Goal: Contribute content: Contribute content

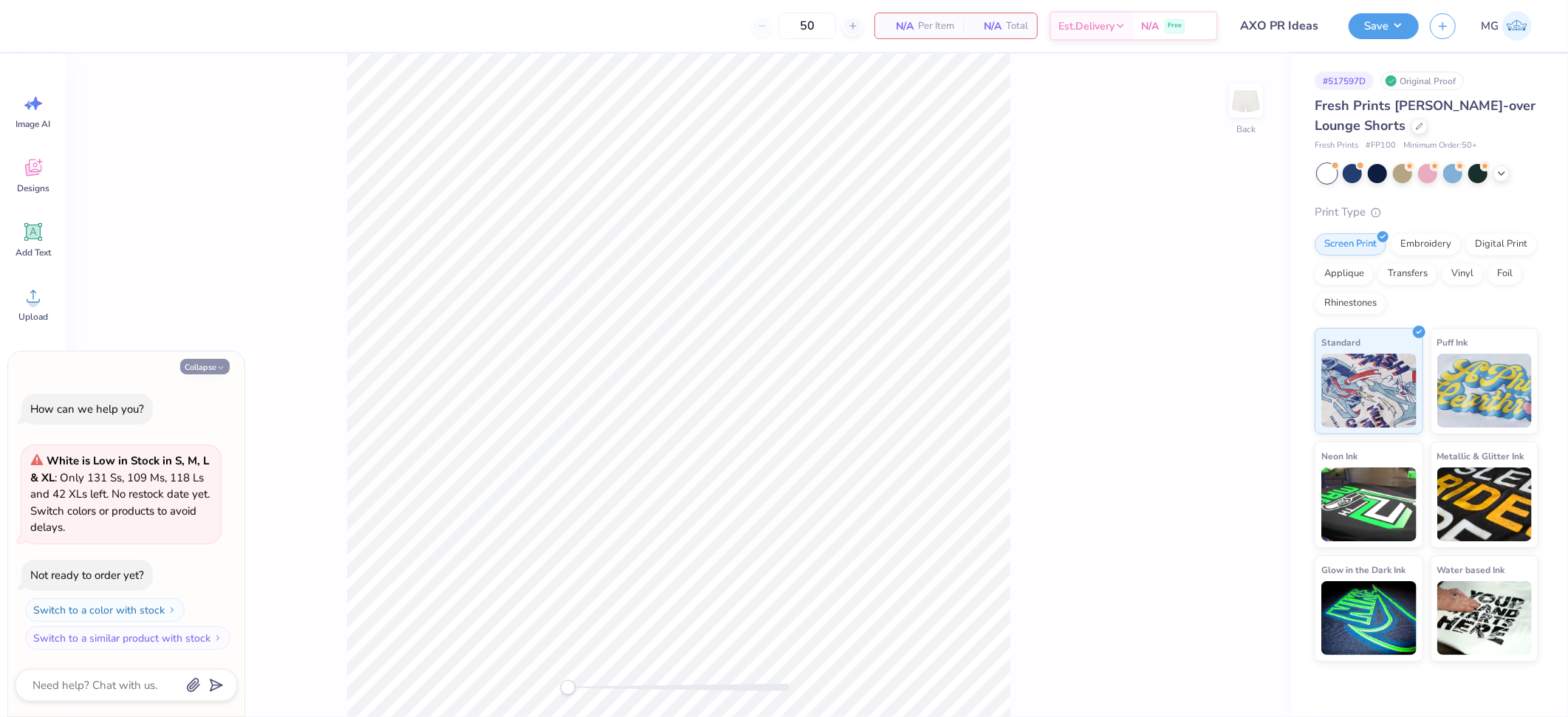
click at [206, 368] on button "Collapse" at bounding box center [205, 366] width 49 height 16
type textarea "x"
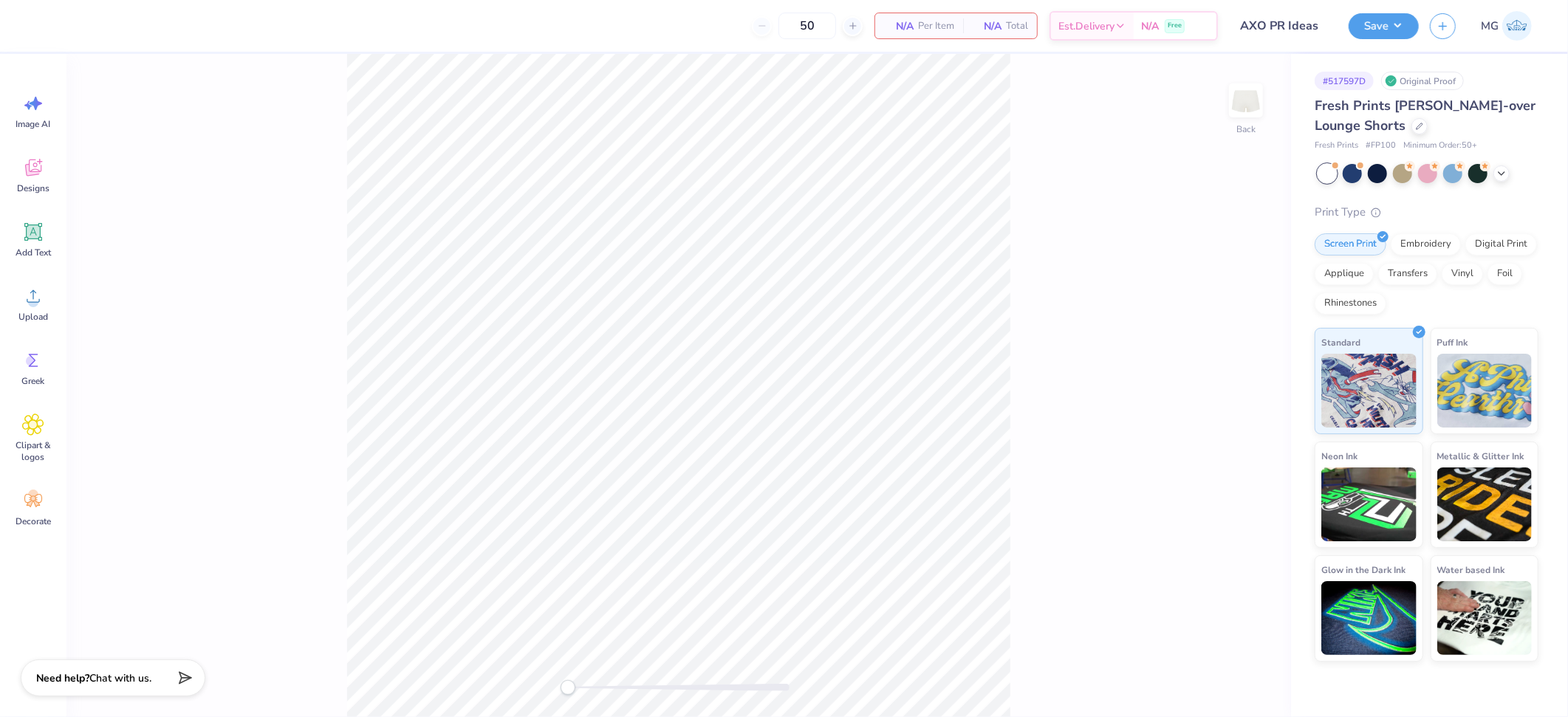
click at [1060, 378] on div "Back" at bounding box center [679, 386] width 1225 height 663
click at [37, 249] on span "Add Text" at bounding box center [33, 252] width 36 height 12
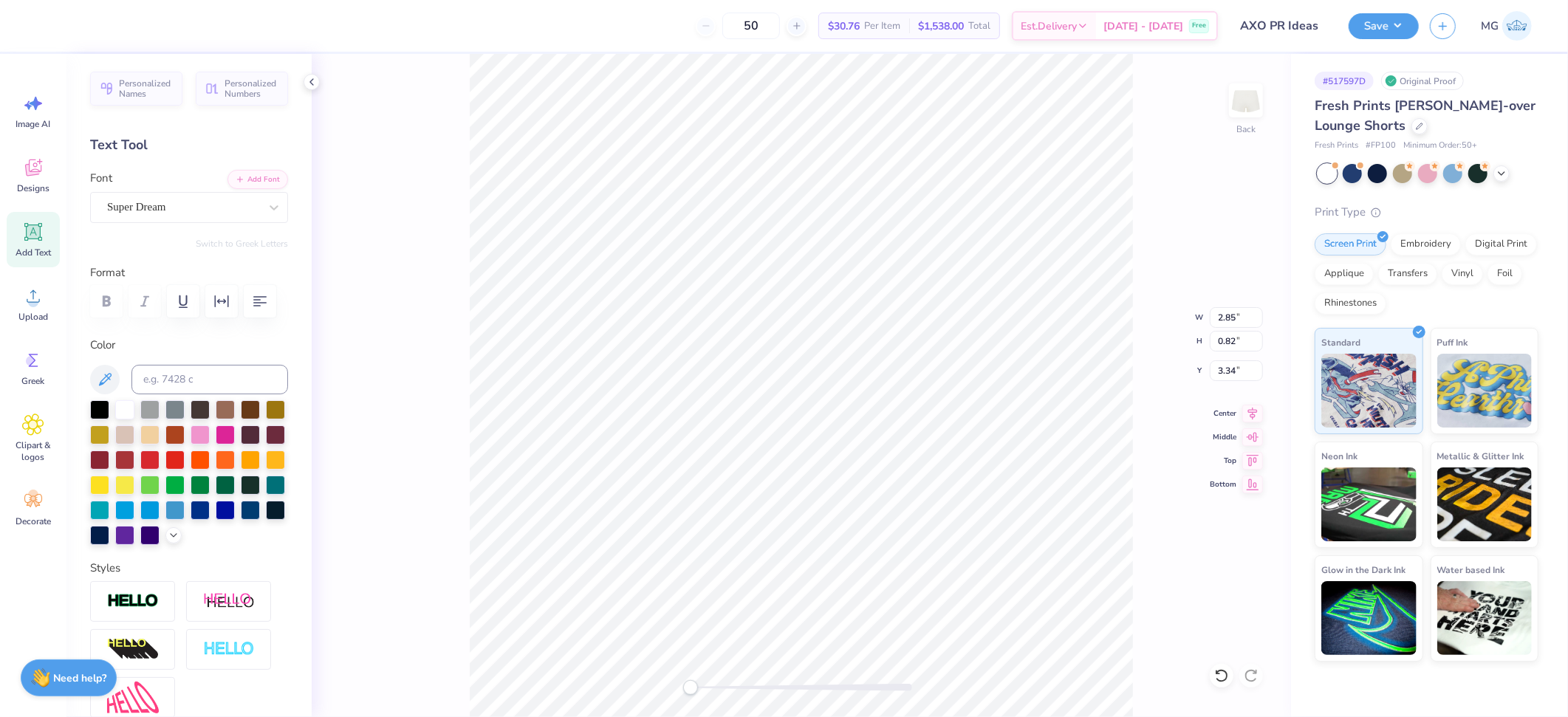
scroll to position [13, 2]
type textarea "bucky"
click at [1166, 327] on div "Back W 3.21 3.21 " H 1.00 1.00 " Y 5.04 5.04 " Center Middle Top Bottom" at bounding box center [801, 386] width 980 height 663
click at [1136, 499] on div "Back W 3.21 3.21 " H 1.00 1.00 " Y 5.04 5.04 " Center Middle Top Bottom" at bounding box center [801, 386] width 980 height 663
type input "5.05"
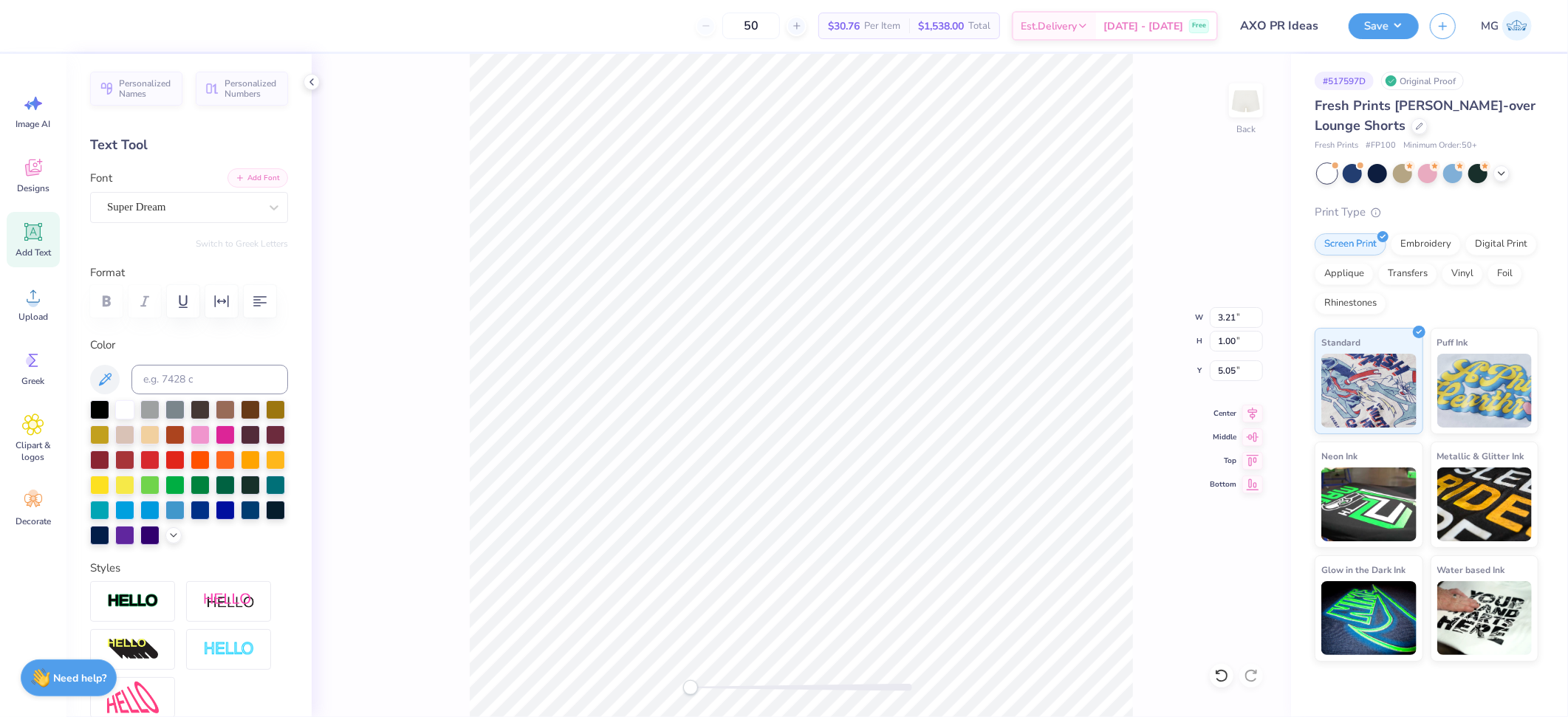
click at [262, 177] on button "Add Font" at bounding box center [258, 178] width 60 height 19
click at [183, 207] on div "Super Dream" at bounding box center [183, 207] width 155 height 23
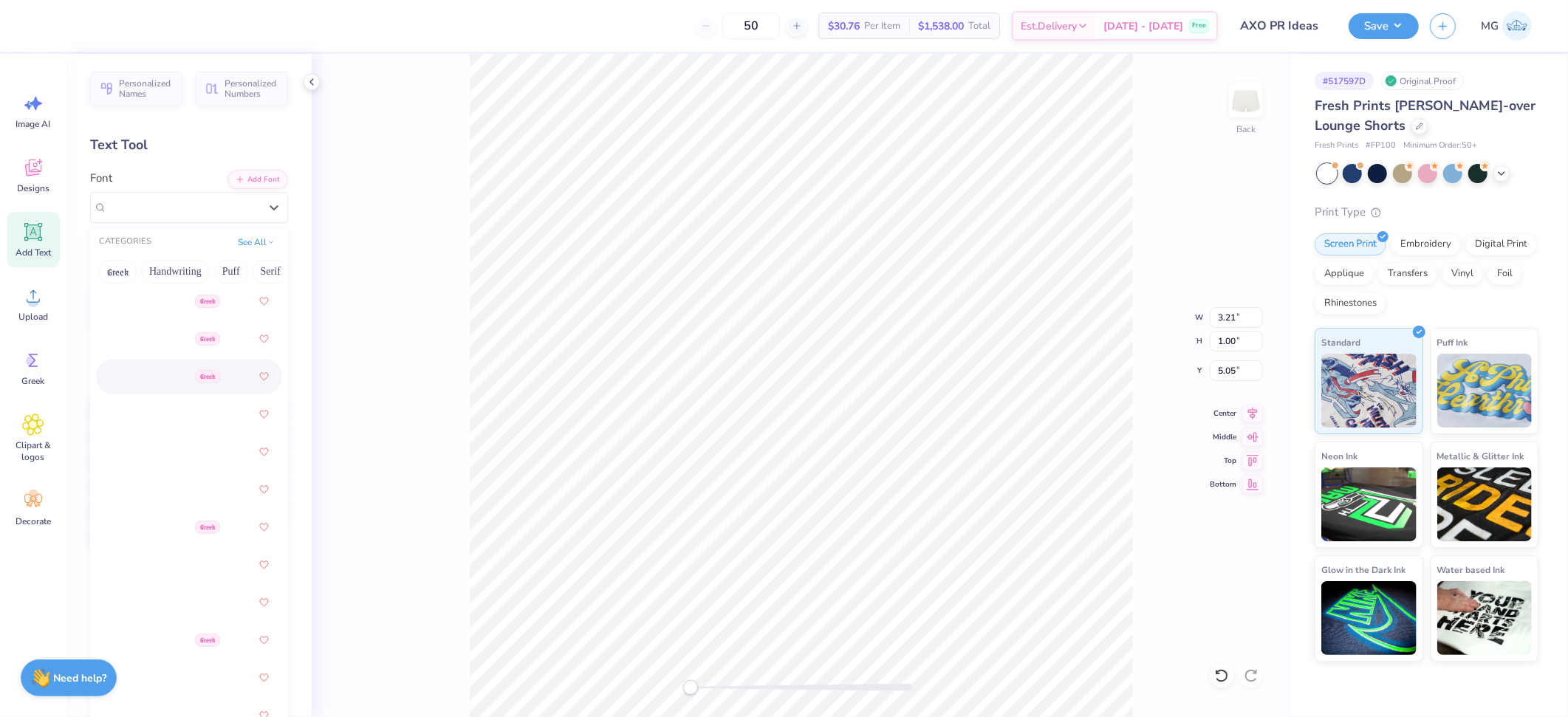
scroll to position [893, 0]
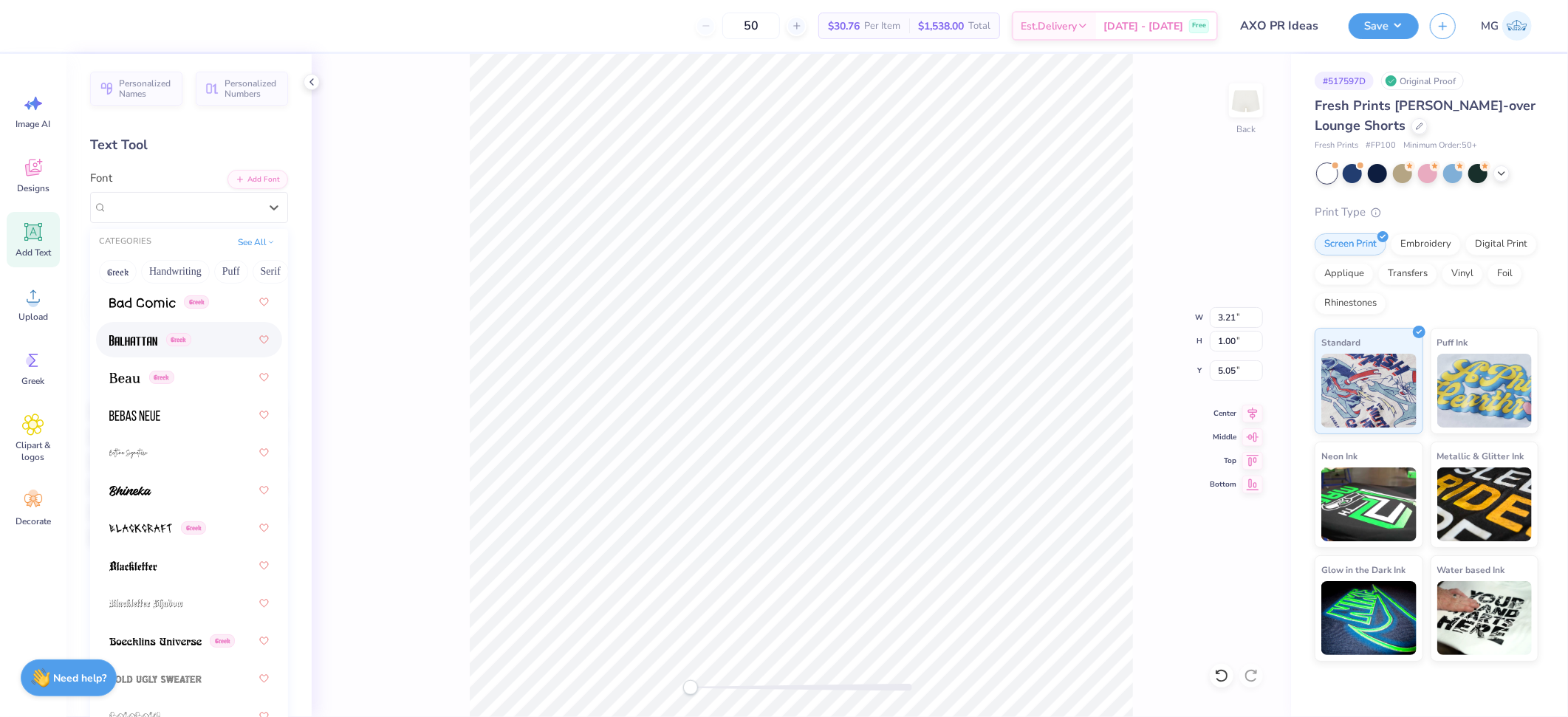
click at [134, 343] on img at bounding box center [133, 340] width 48 height 10
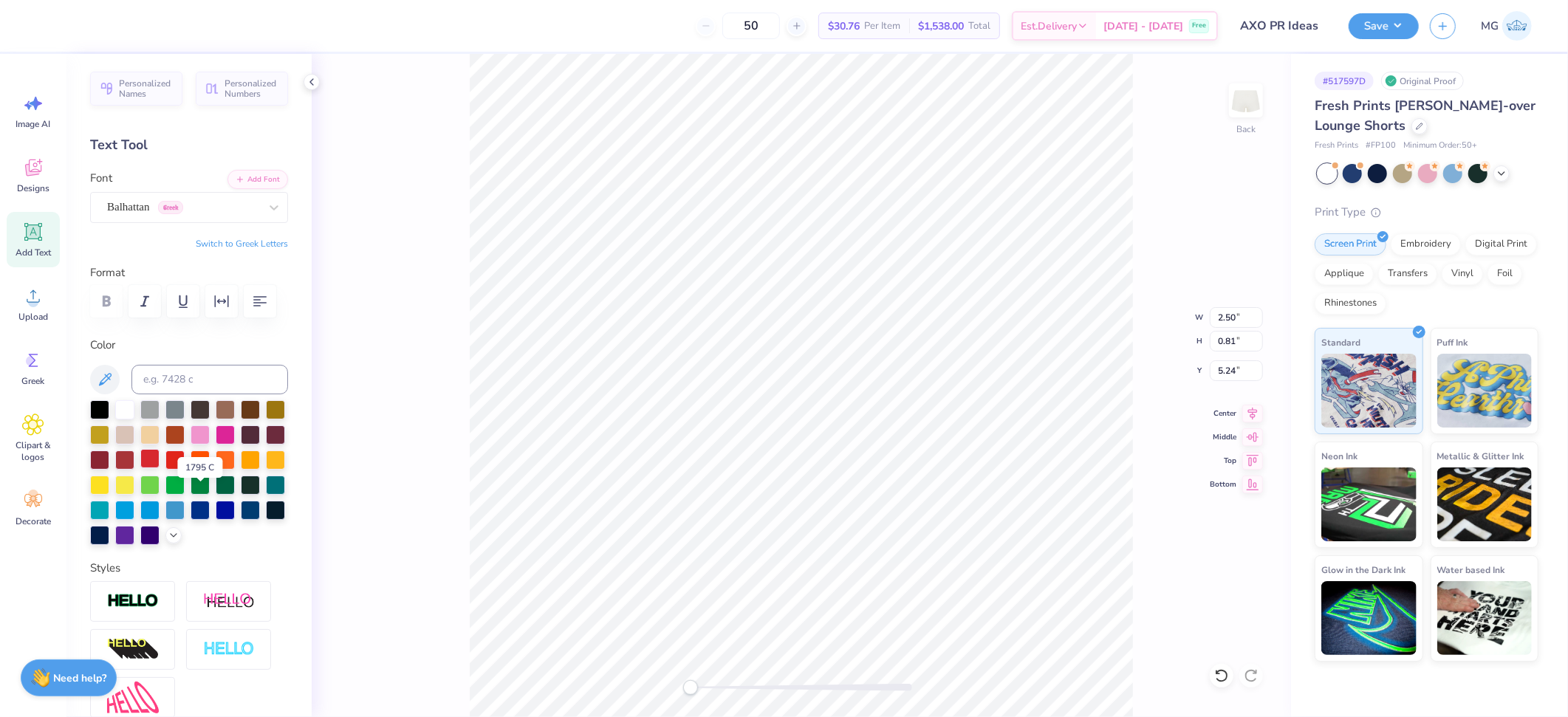
click at [160, 468] on div at bounding box center [149, 459] width 19 height 19
drag, startPoint x: 696, startPoint y: 689, endPoint x: 708, endPoint y: 692, distance: 12.4
click at [708, 692] on div "Accessibility label" at bounding box center [708, 687] width 15 height 15
click at [638, 670] on div "Back" at bounding box center [801, 386] width 980 height 663
click at [270, 206] on icon at bounding box center [274, 207] width 9 height 6
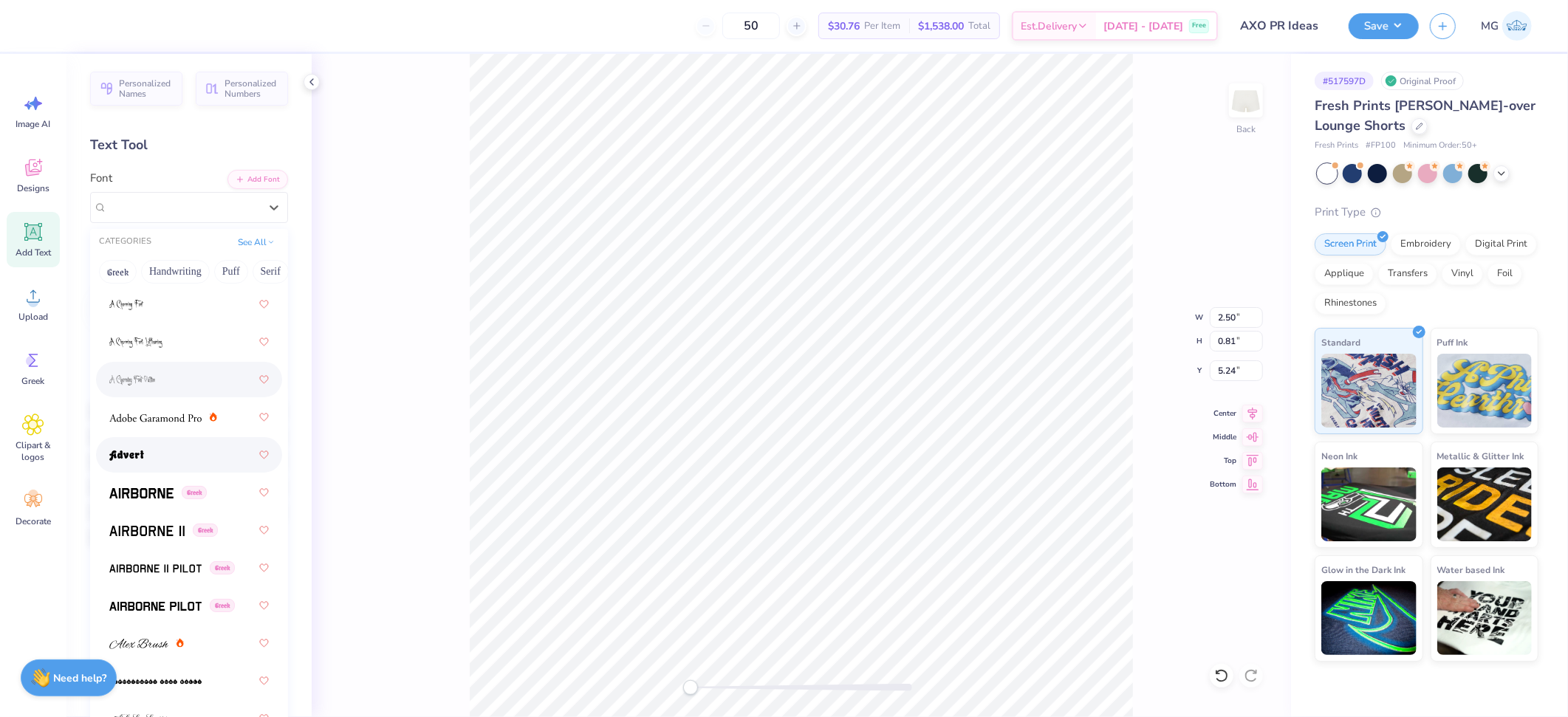
scroll to position [254, 0]
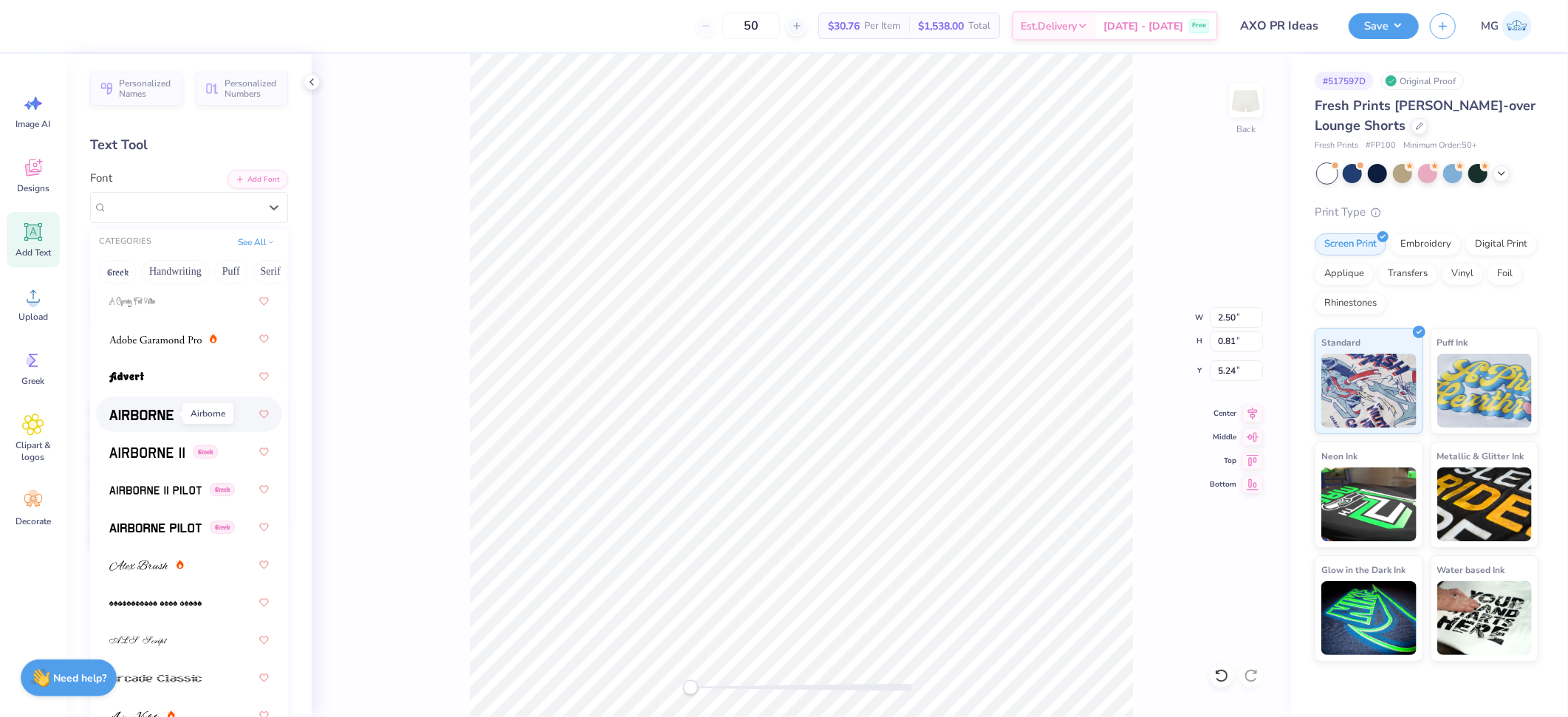
click at [166, 410] on img at bounding box center [141, 415] width 64 height 10
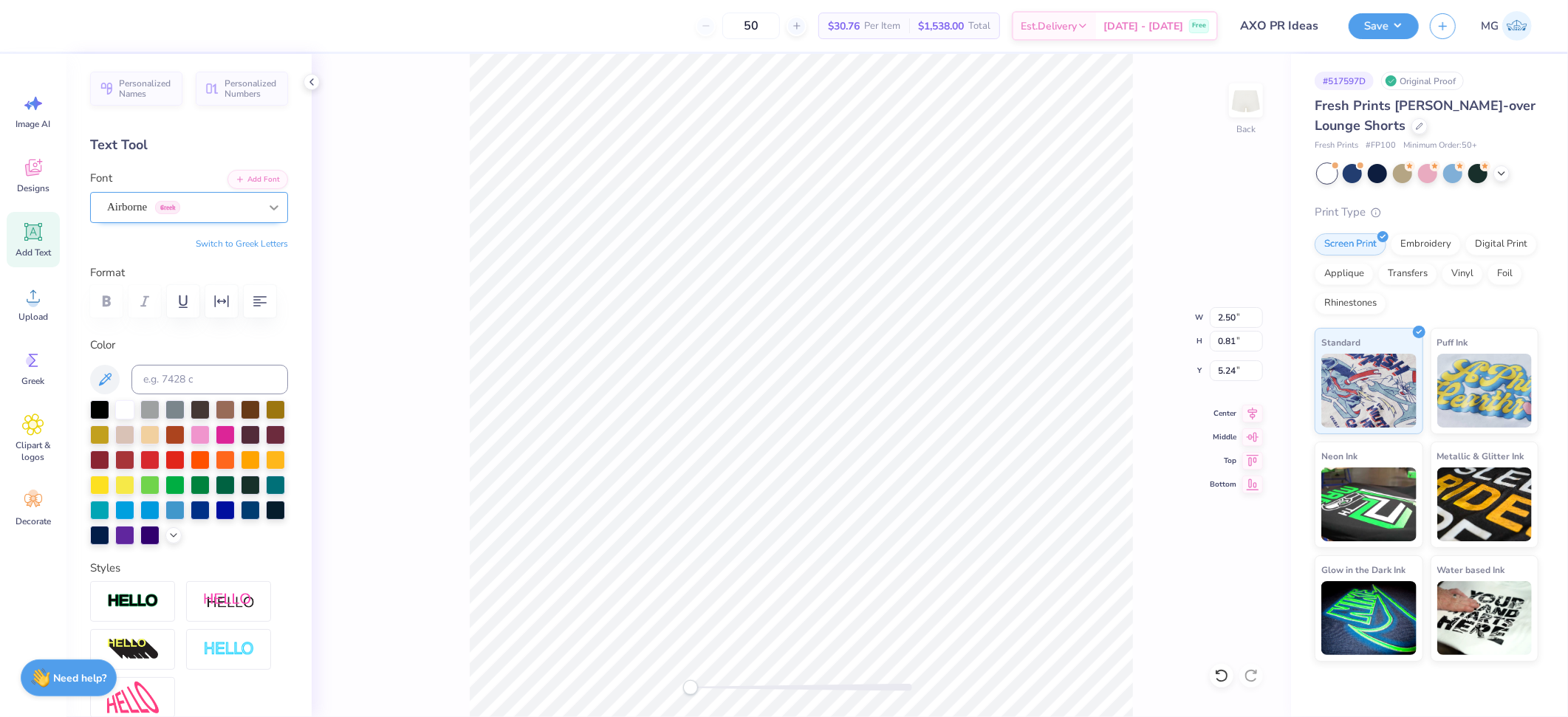
click at [270, 206] on icon at bounding box center [274, 207] width 9 height 6
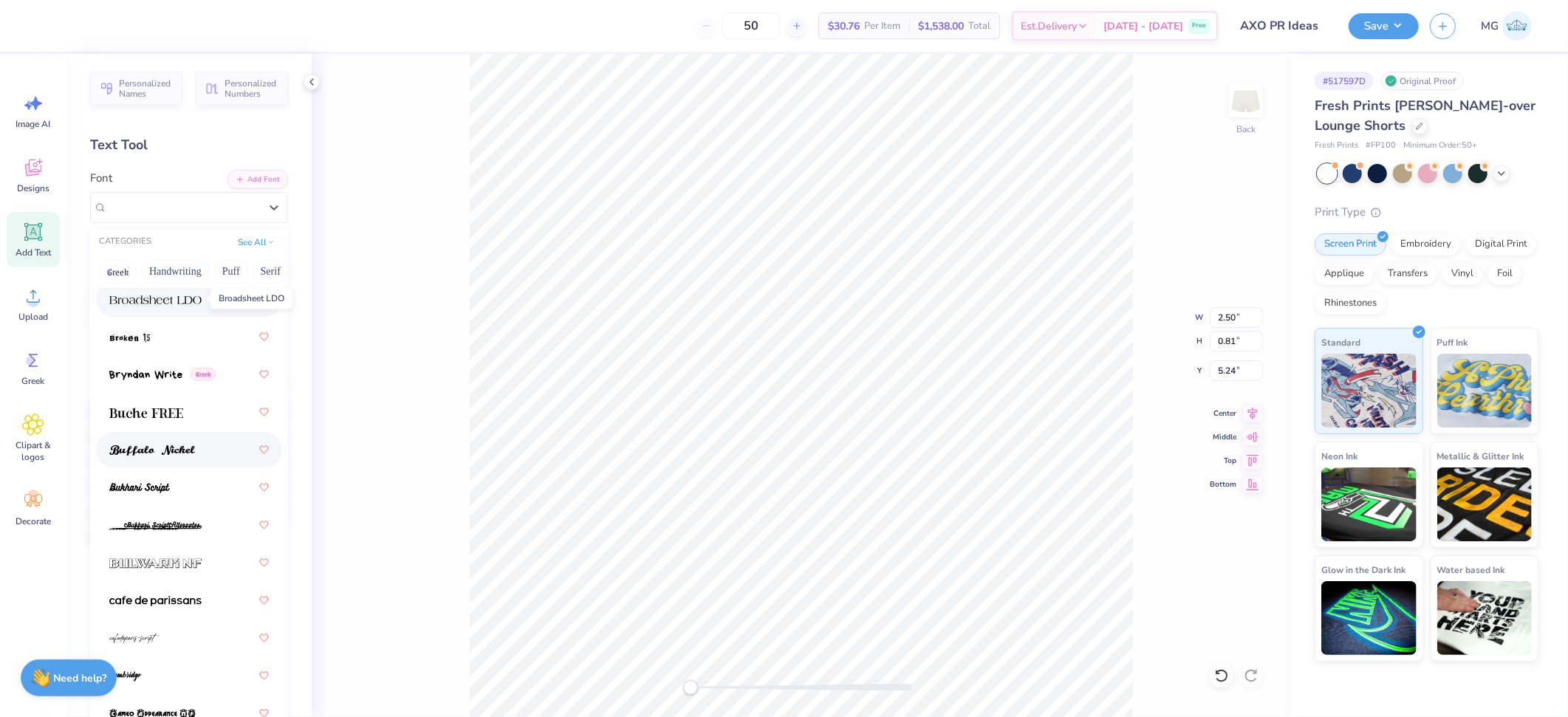
scroll to position [1796, 0]
click at [173, 421] on span at bounding box center [146, 417] width 74 height 16
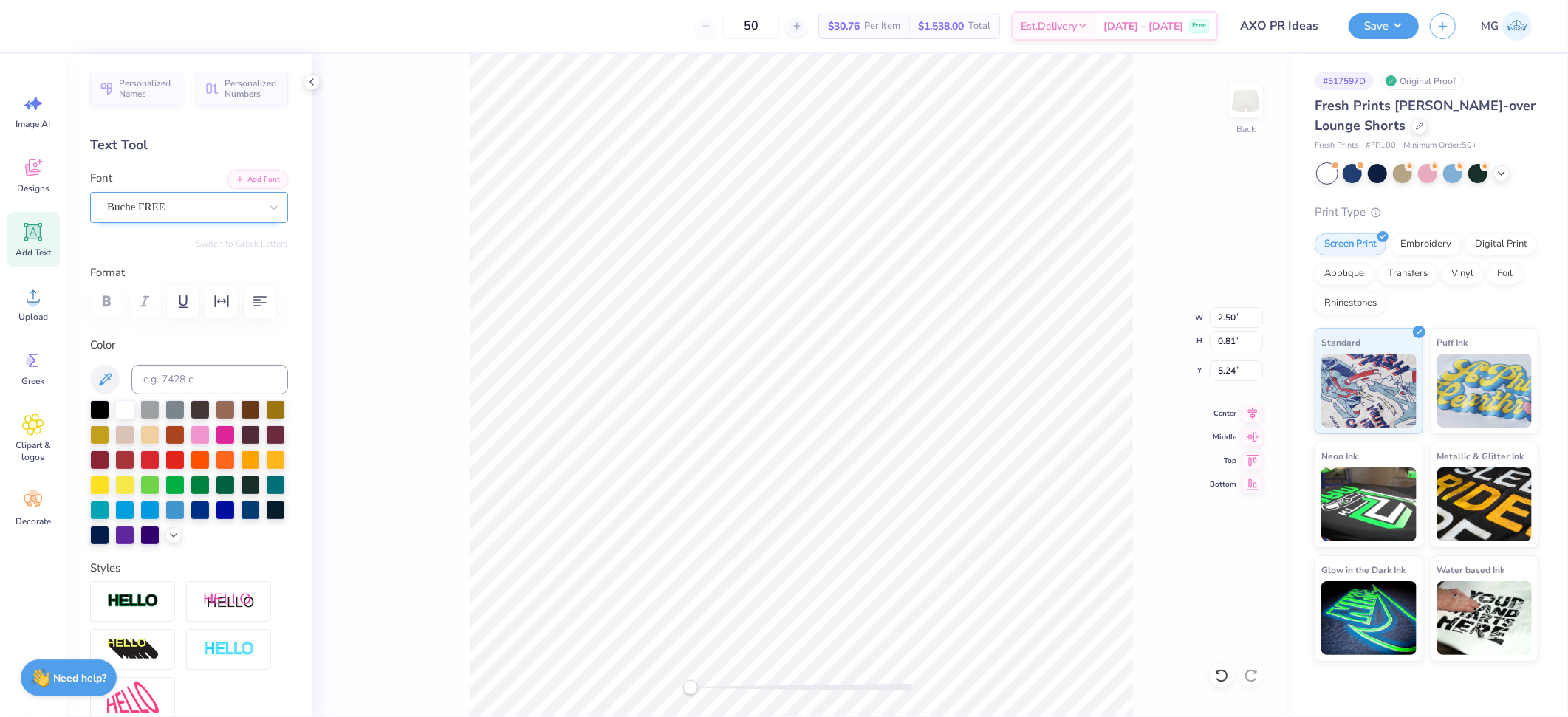
click at [202, 210] on div "Buche FREE" at bounding box center [183, 207] width 155 height 23
click at [261, 209] on div at bounding box center [274, 207] width 26 height 26
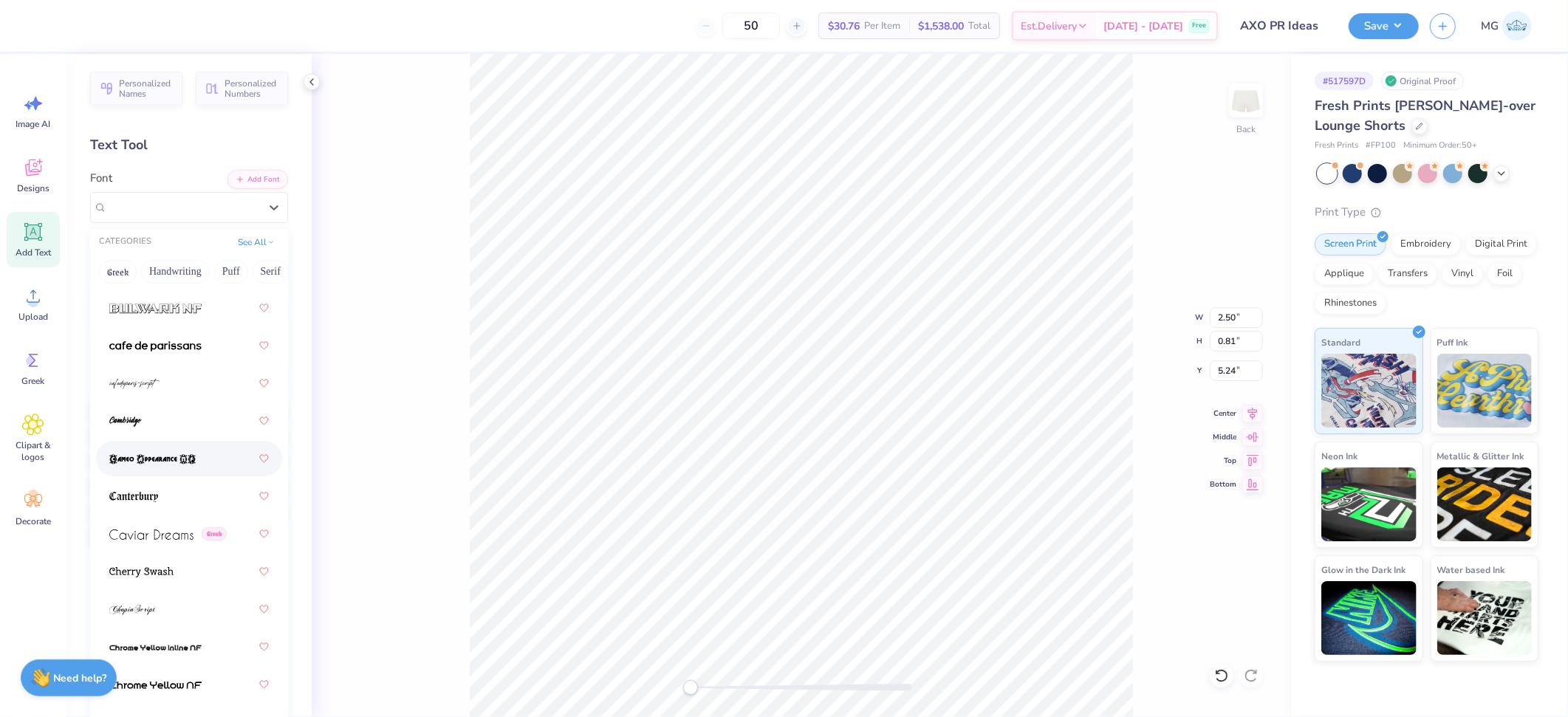
scroll to position [2030, 0]
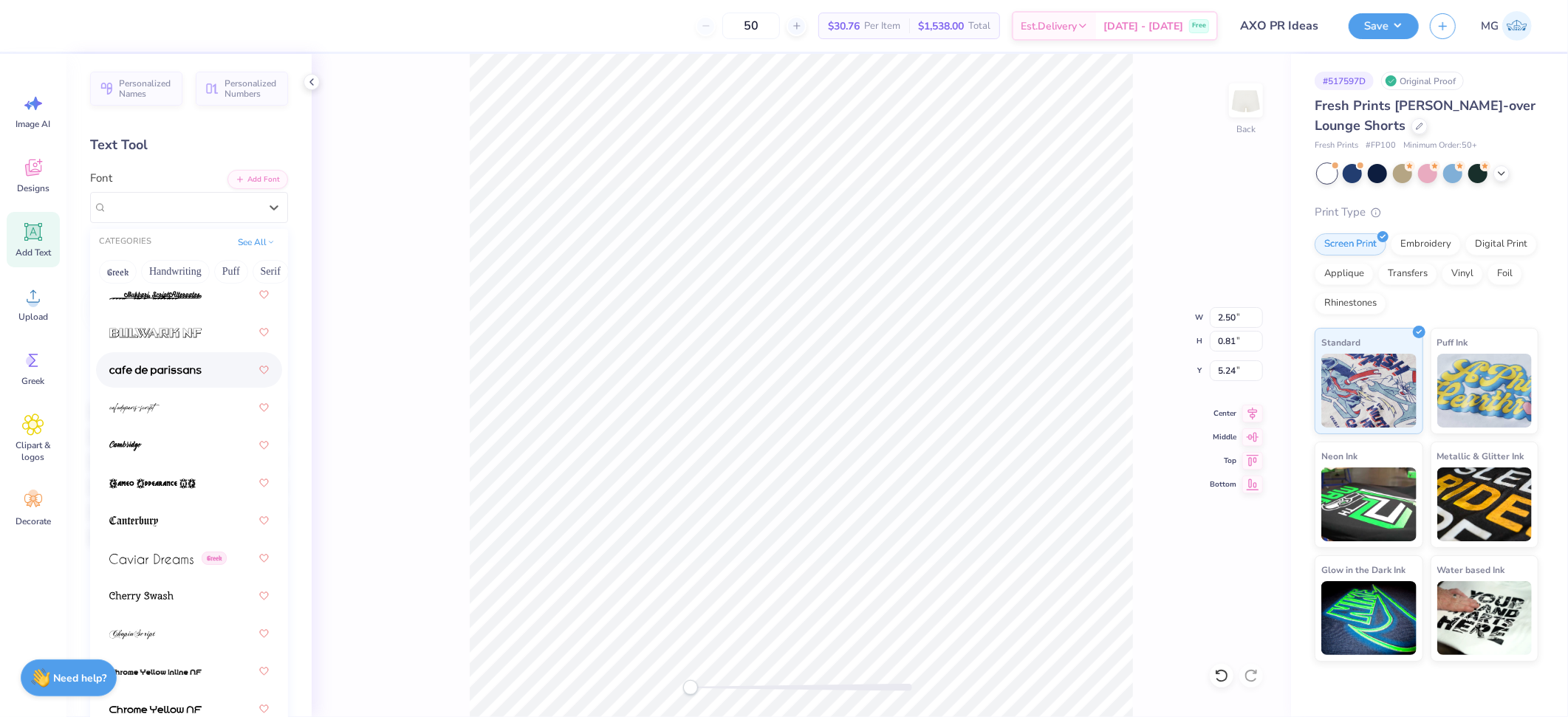
click at [177, 370] on img at bounding box center [155, 370] width 92 height 10
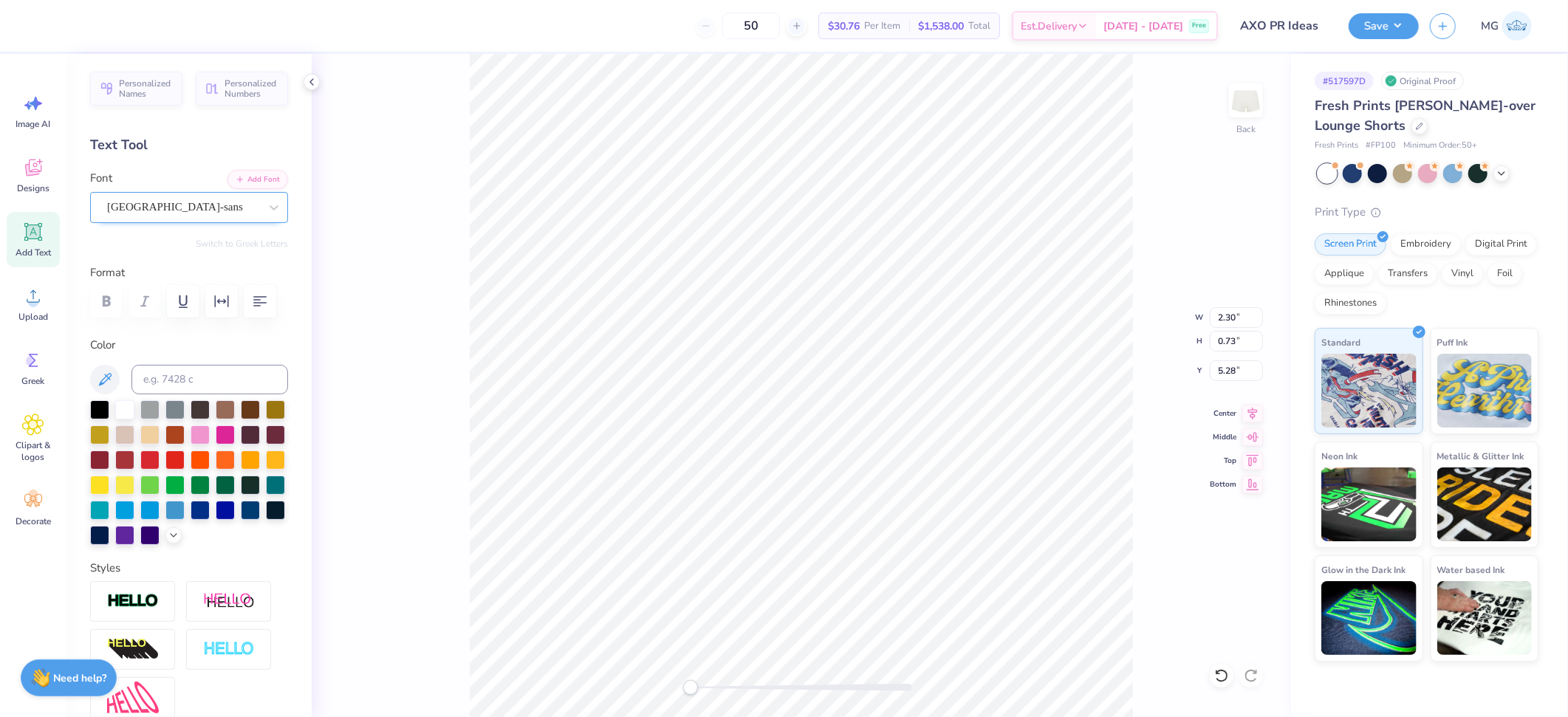
click at [223, 214] on div "cafe de paris-sans" at bounding box center [183, 207] width 155 height 23
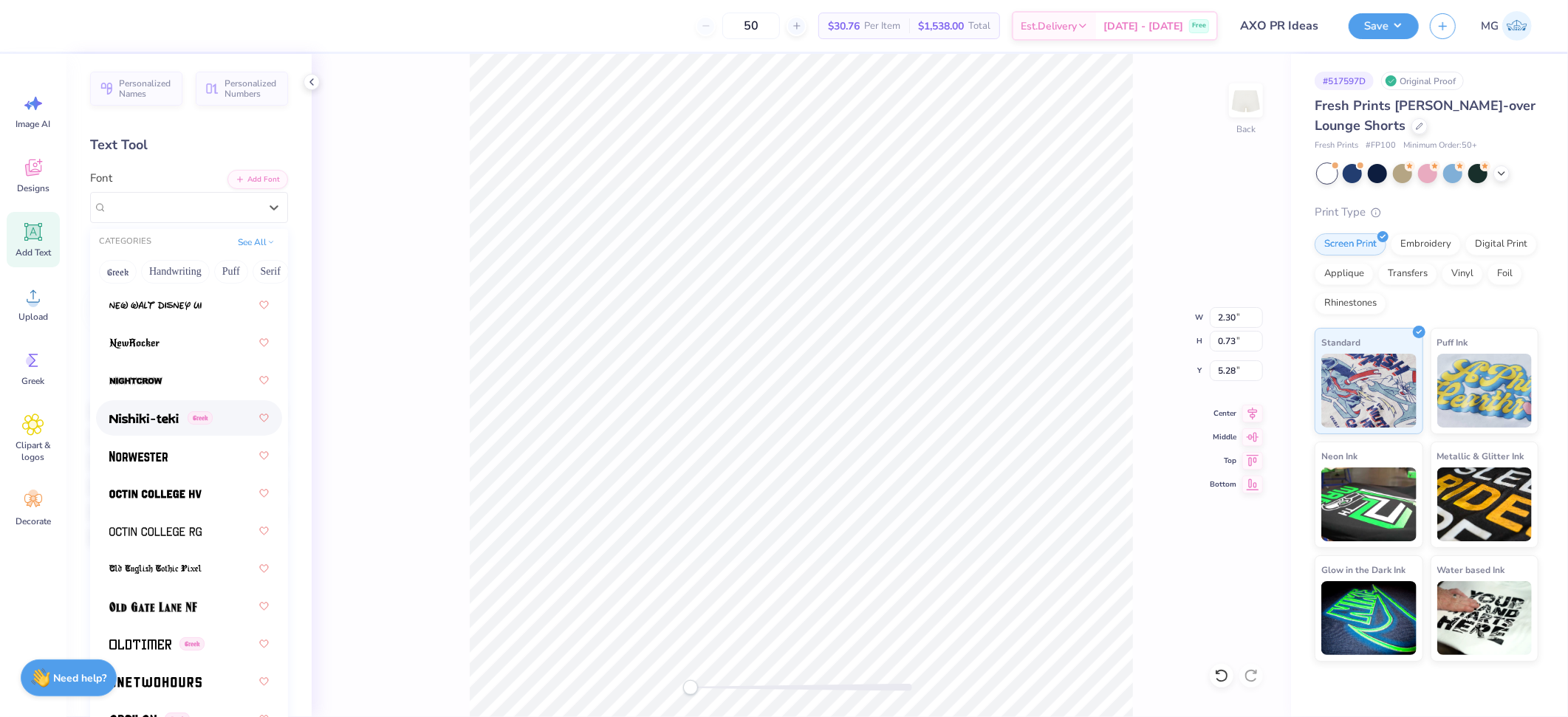
scroll to position [8128, 0]
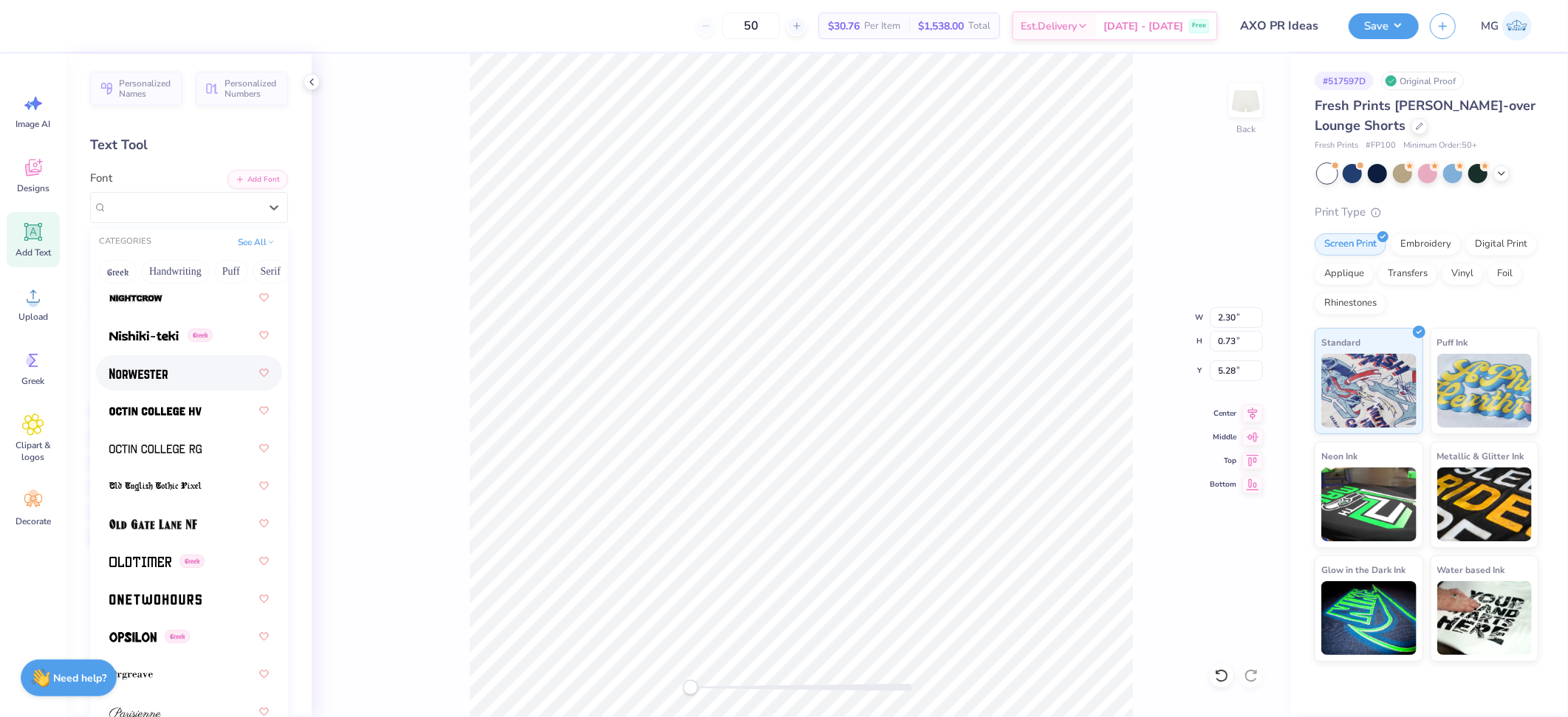
click at [164, 369] on img at bounding box center [138, 373] width 58 height 10
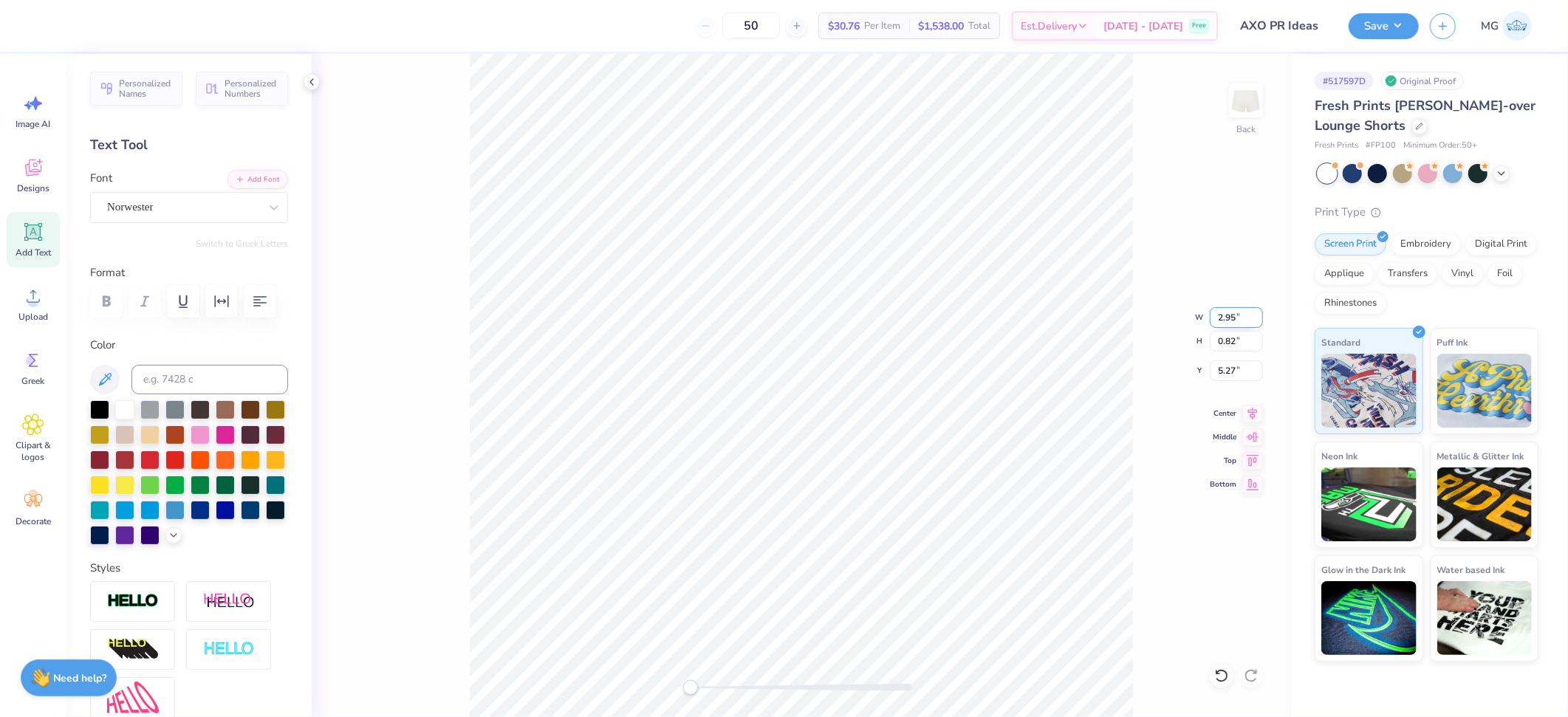
click at [1238, 317] on input "2.95" at bounding box center [1236, 317] width 53 height 21
click at [1236, 315] on input "2.95" at bounding box center [1236, 317] width 53 height 21
drag, startPoint x: 1235, startPoint y: 316, endPoint x: 1166, endPoint y: 312, distance: 69.1
click at [1166, 312] on div "Back W 2.95 2.95 " H 0.82 0.82 " Y 5.19 5.19 " Center Middle Top Bottom" at bounding box center [801, 386] width 980 height 663
click at [1237, 316] on input "2.95" at bounding box center [1236, 317] width 53 height 21
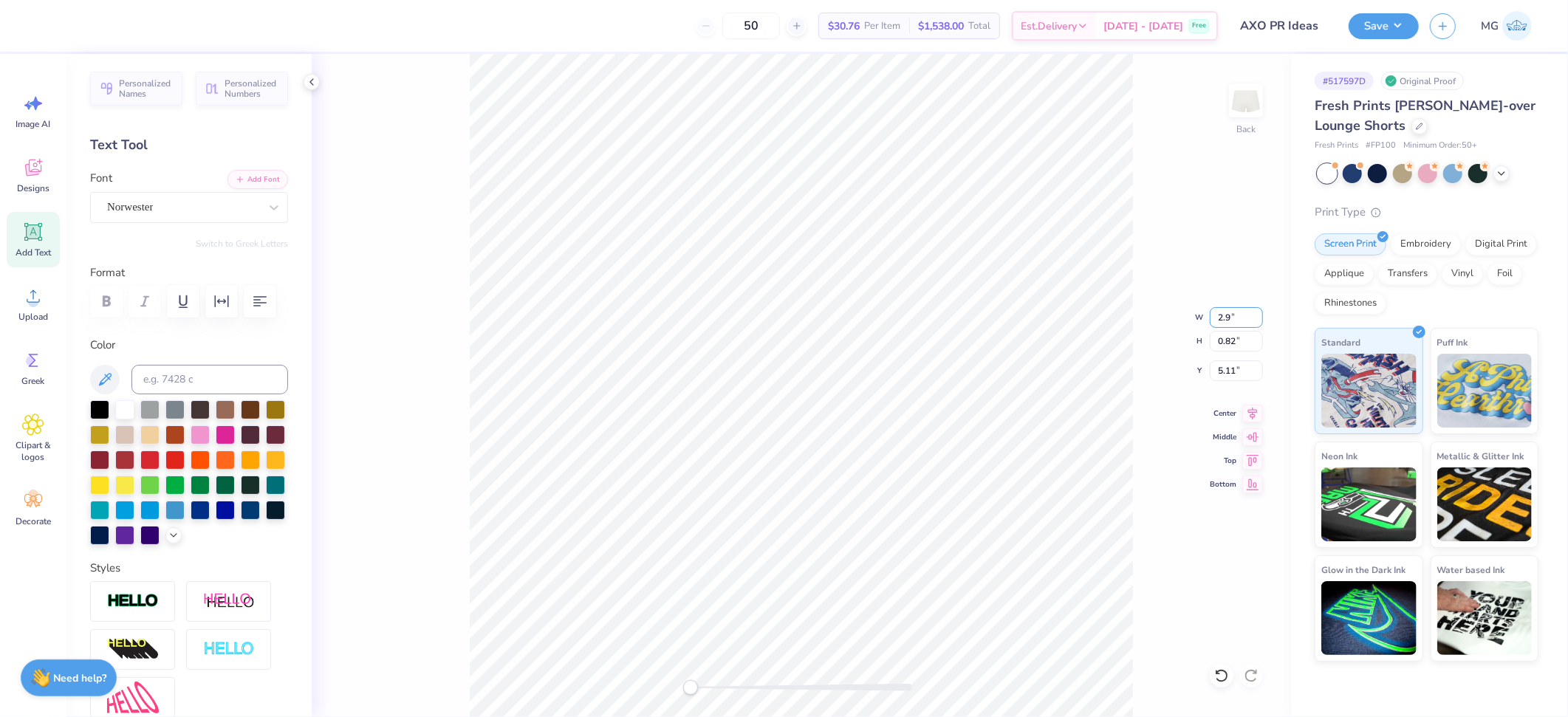
type input "2"
type input "6.00"
type input "1.68"
type input "4.68"
click at [1221, 315] on input "6.00" at bounding box center [1236, 317] width 53 height 21
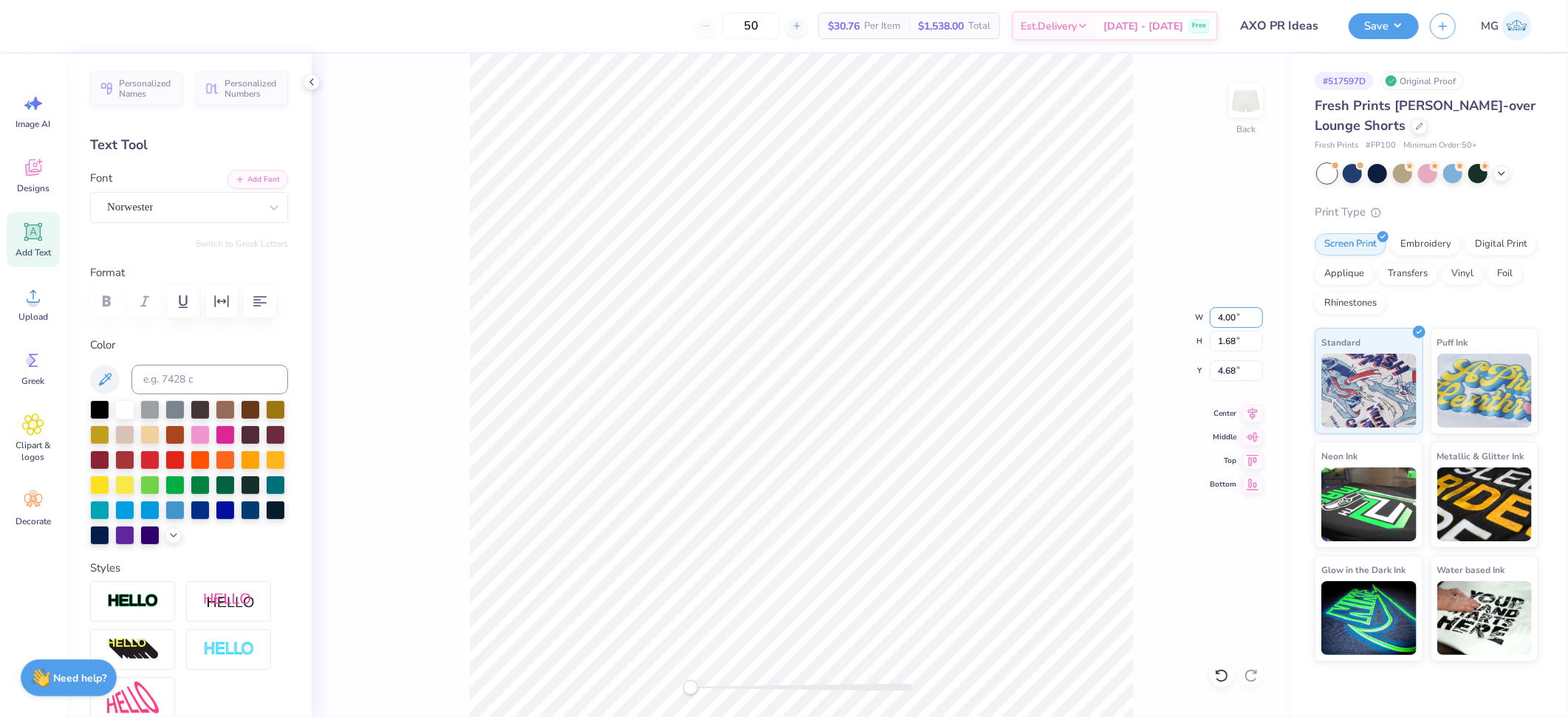
type input "4.00"
type input "1.12"
type input "4.96"
click at [1236, 372] on input "4.96" at bounding box center [1236, 370] width 53 height 21
type input "4"
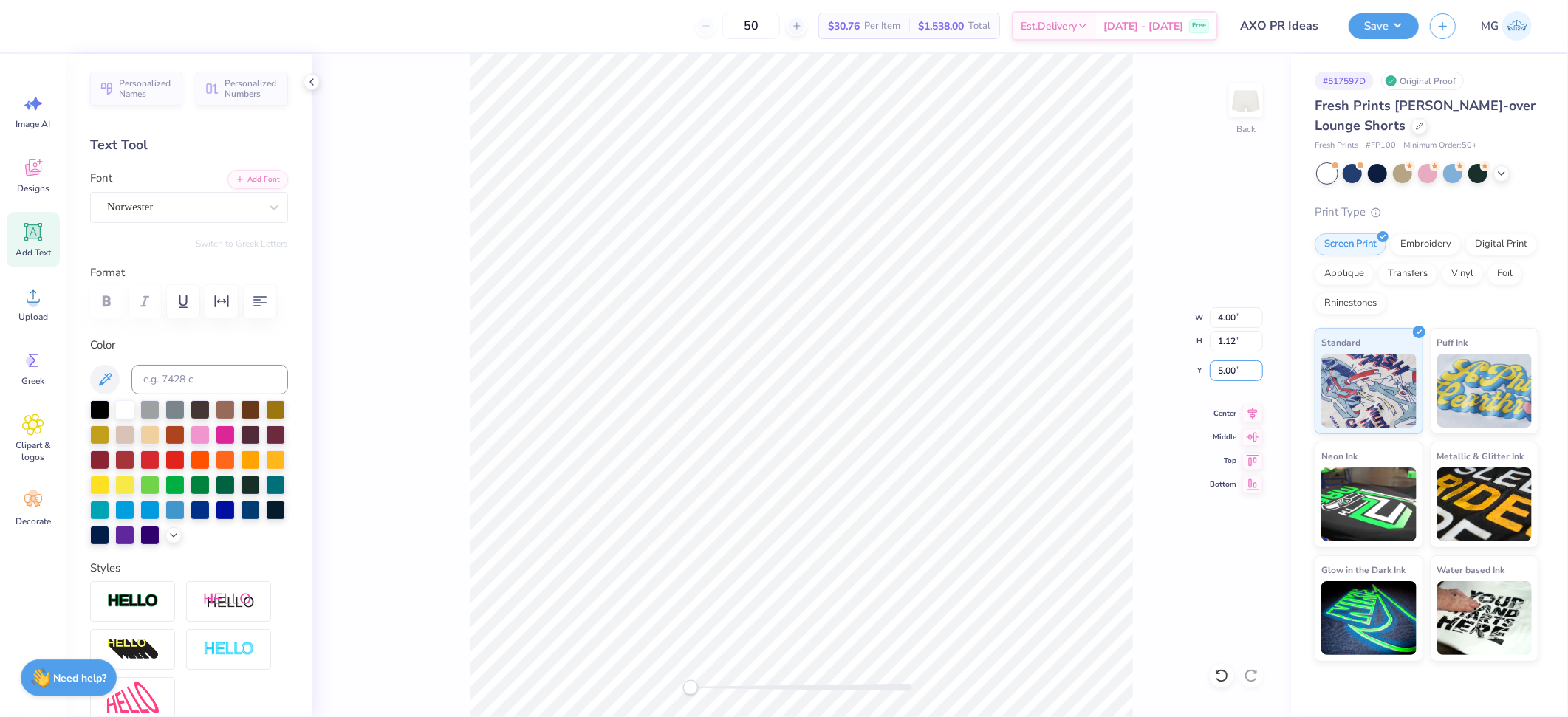
type input "5.00"
click at [1137, 442] on div "Back W 4.00 4.00 " H 1.12 1.12 " Y 5.00 5.00 " Center Middle Top Bottom" at bounding box center [801, 386] width 980 height 663
click at [1141, 489] on div "Back W 4.00 4.00 " H 1.12 1.12 " Y 5.00 5.00 " Center Middle Top Bottom" at bounding box center [801, 386] width 980 height 663
click at [1149, 483] on div "Back W 4.00 4.00 " H 1.12 1.12 " Y 5.00 5.00 " Center Middle Top Bottom" at bounding box center [801, 386] width 980 height 663
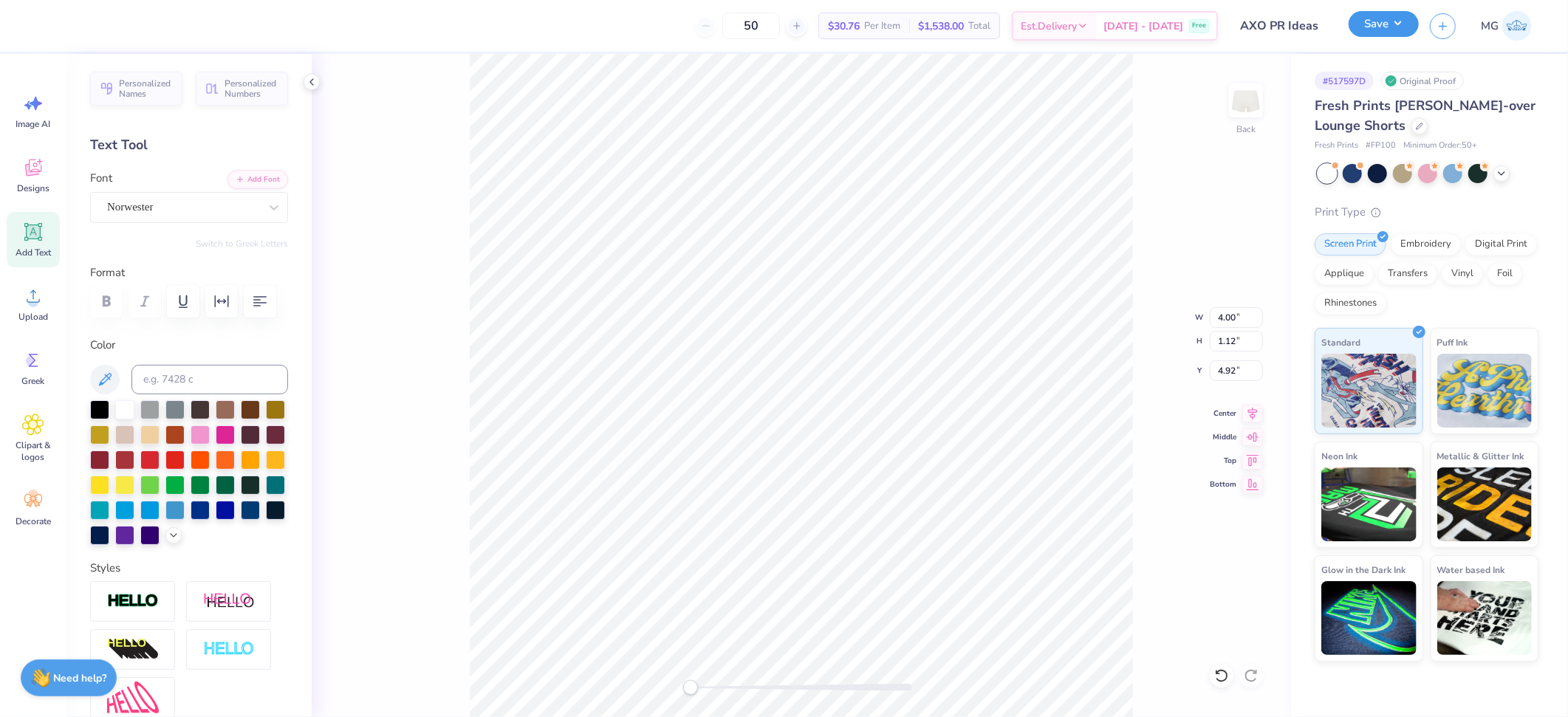
click at [1403, 25] on button "Save" at bounding box center [1384, 24] width 70 height 26
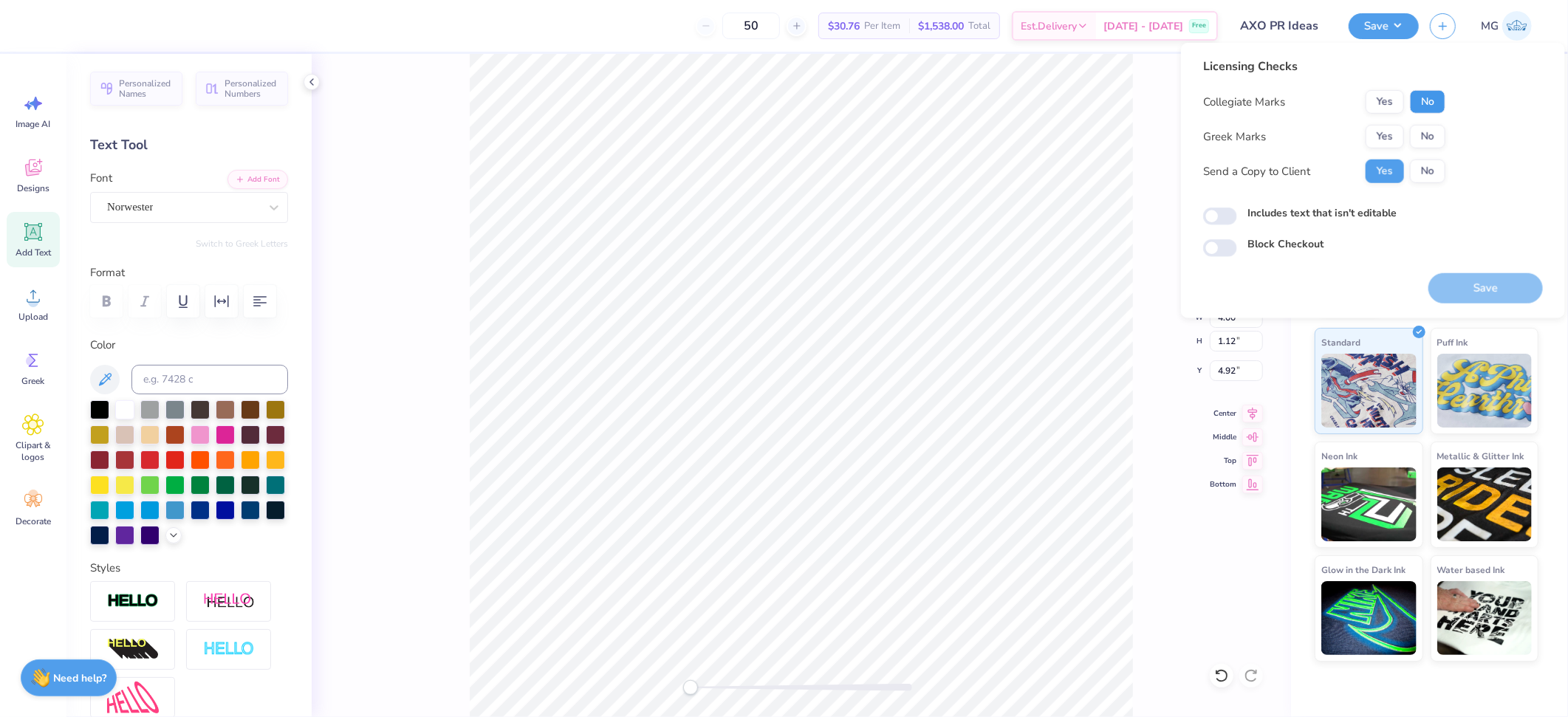
click at [1422, 104] on button "No" at bounding box center [1427, 102] width 36 height 24
click at [1425, 134] on button "No" at bounding box center [1427, 137] width 36 height 24
click at [1294, 206] on label "Includes text that isn't editable" at bounding box center [1322, 213] width 149 height 16
click at [1237, 207] on input "Includes text that isn't editable" at bounding box center [1220, 216] width 34 height 17
checkbox input "true"
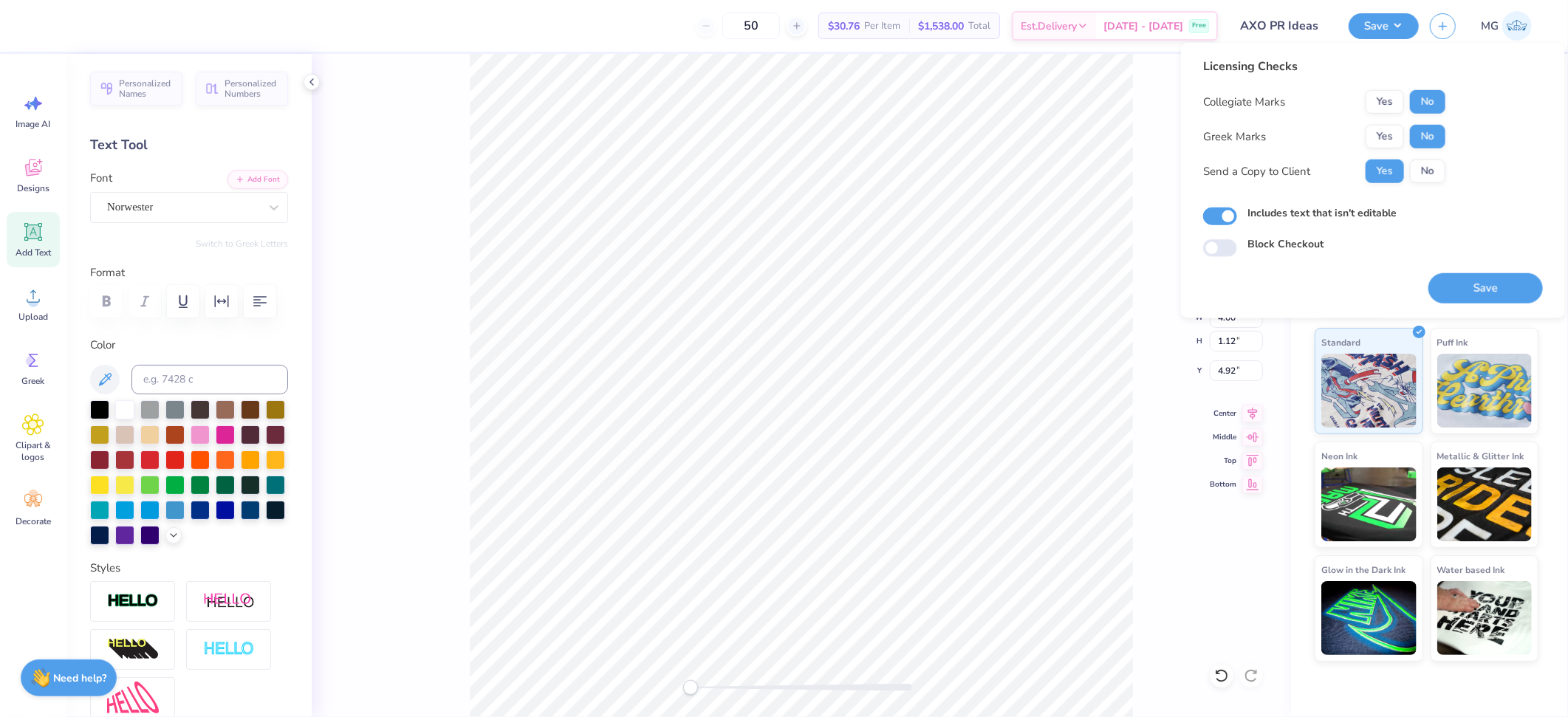
click at [1177, 407] on div "Back W 4.00 4.00 " H 1.12 1.12 " Y 4.92 4.92 " Center Middle Top Bottom" at bounding box center [801, 386] width 980 height 663
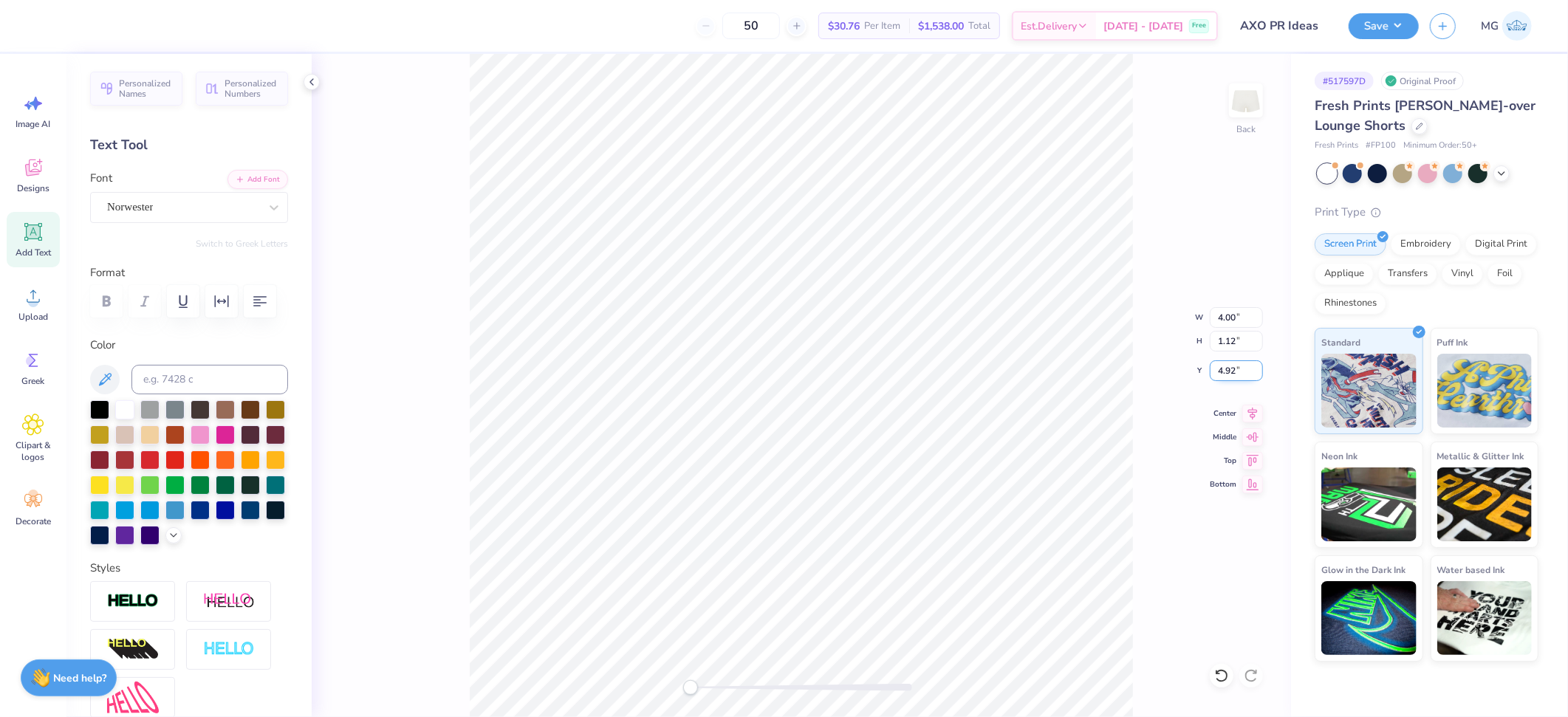
click at [1234, 370] on input "4.92" at bounding box center [1236, 370] width 53 height 21
type input "4.80"
click at [1157, 476] on div "Back W 4.00 4.00 " H 1.12 1.12 " Y 4.80 4.80 " Center Middle Top Bottom" at bounding box center [801, 386] width 980 height 663
click at [1151, 475] on div "Back W 4.00 H 1.12 Y 4.80 Center Middle Top Bottom" at bounding box center [801, 386] width 980 height 663
click at [1392, 22] on button "Save" at bounding box center [1384, 24] width 70 height 26
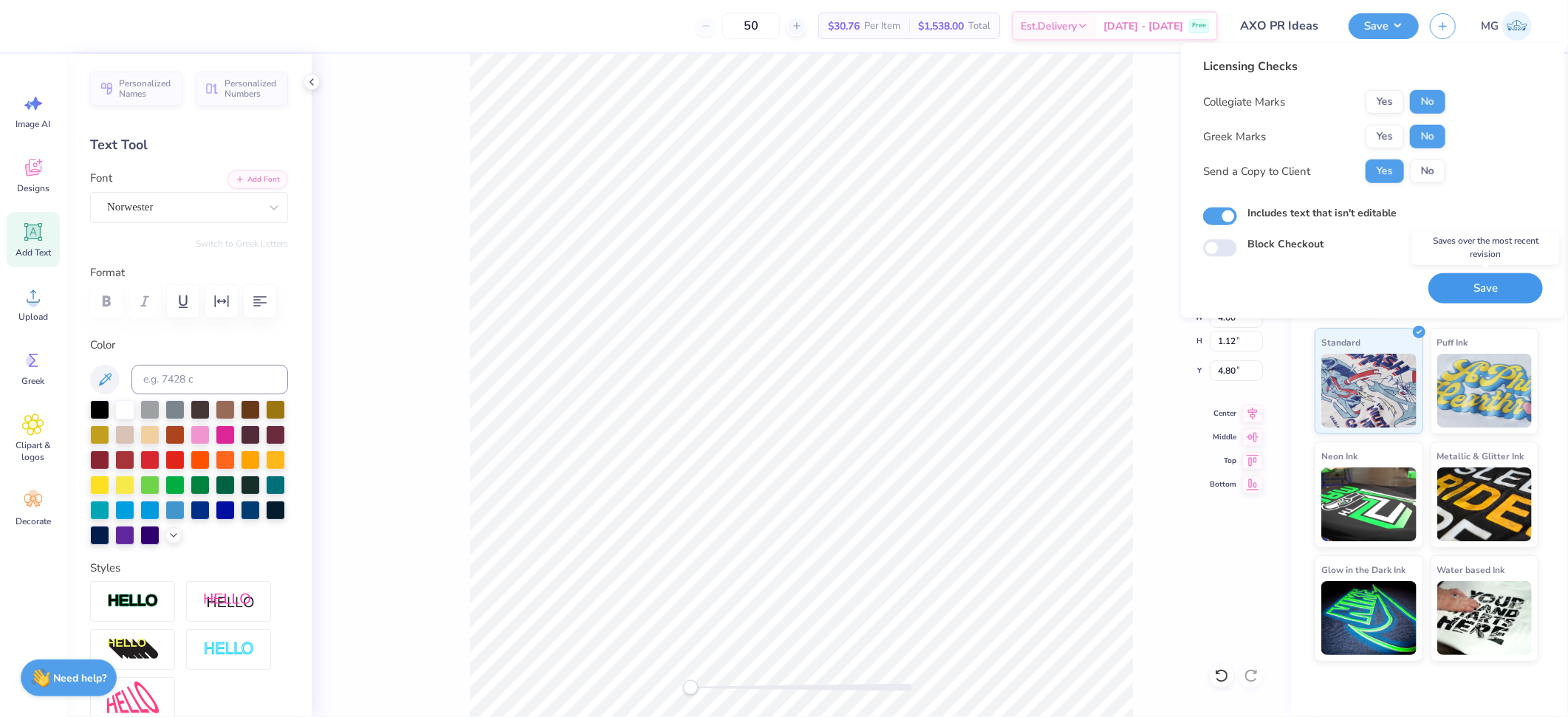
click at [1481, 298] on button "Save" at bounding box center [1485, 289] width 114 height 30
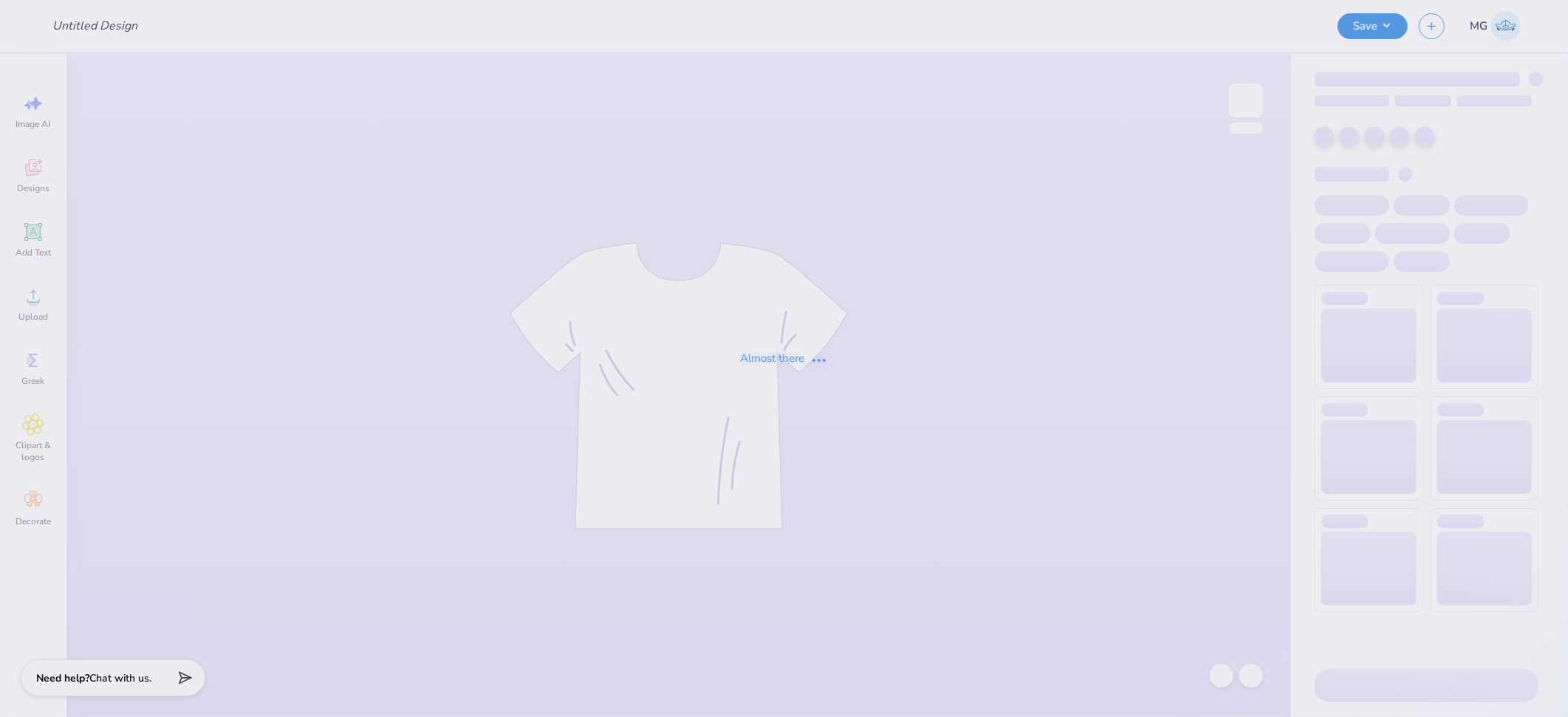
type input "RAM TS 1"
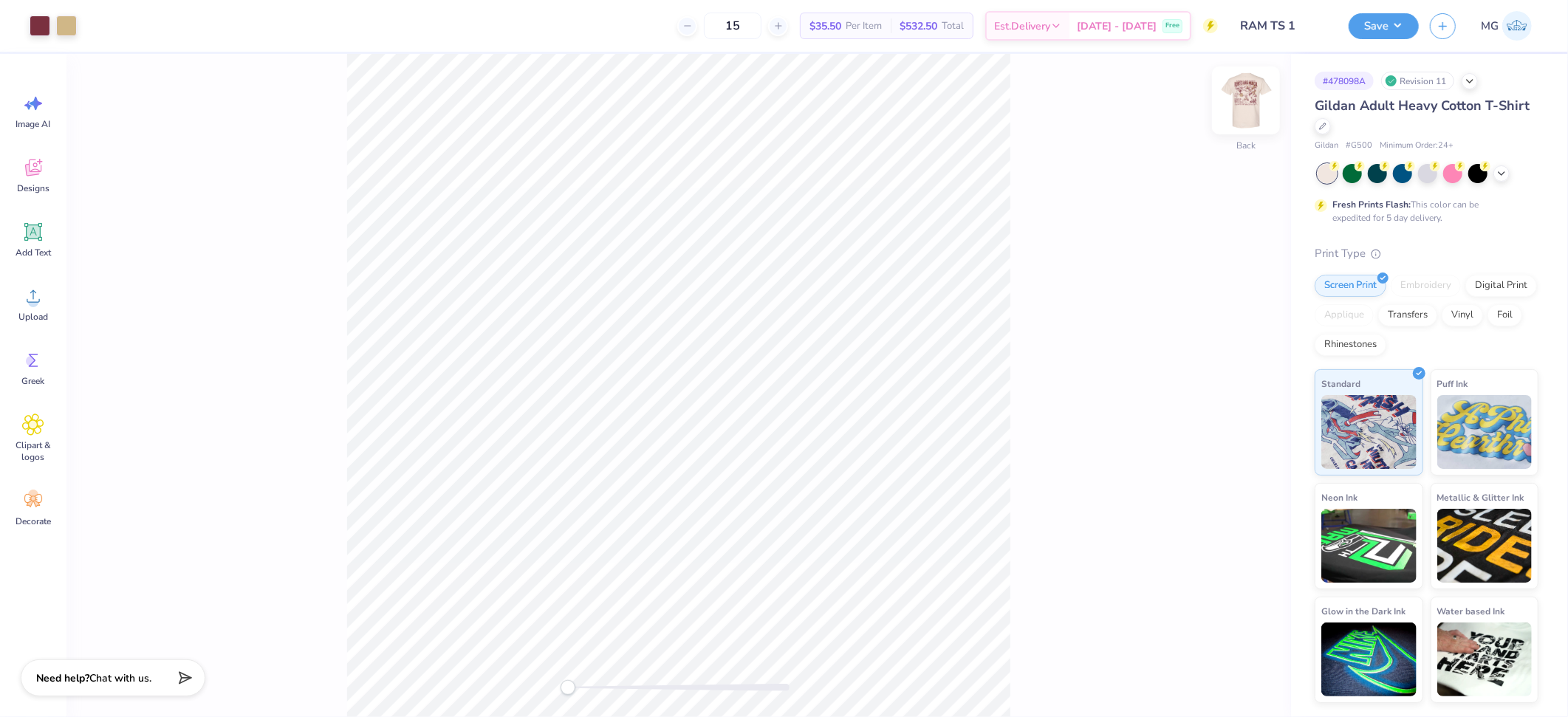
click at [1251, 107] on img at bounding box center [1246, 100] width 59 height 59
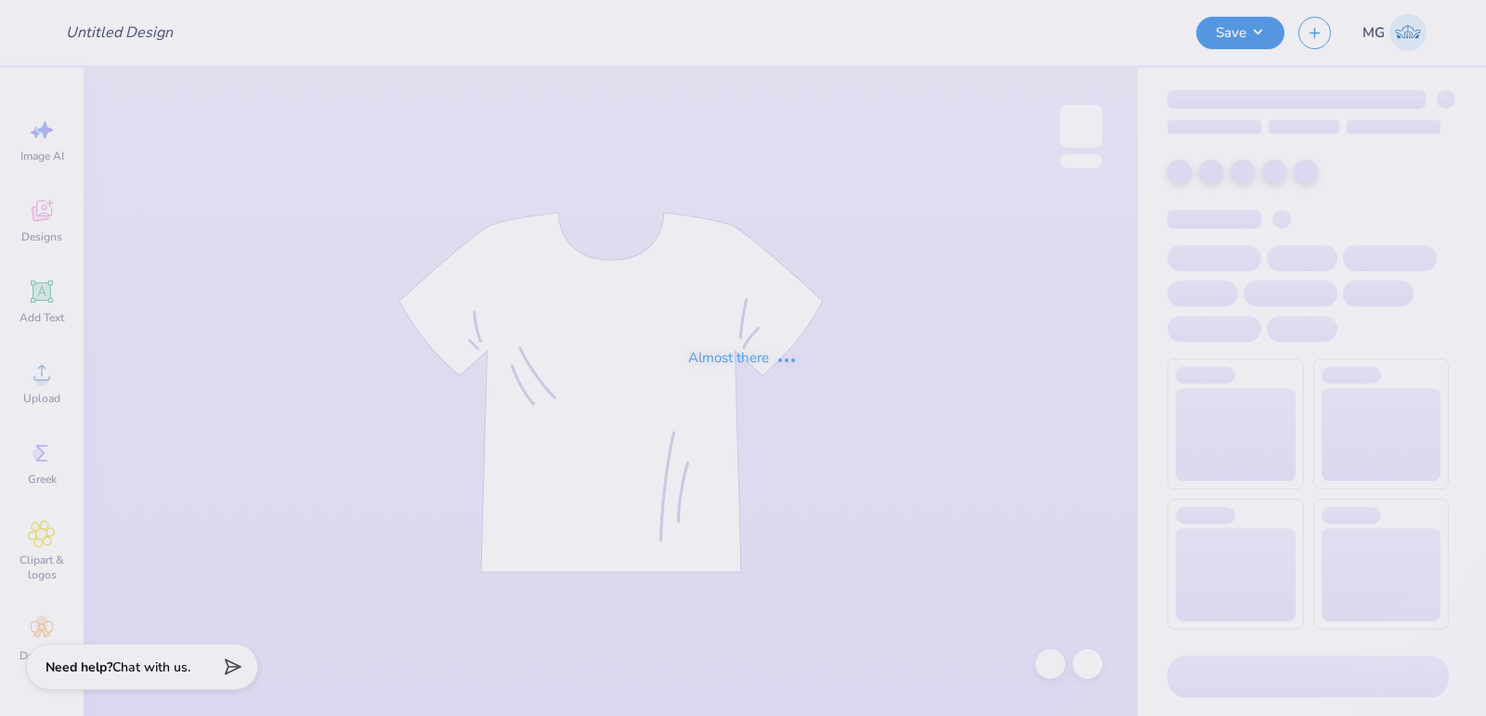
type input "dg parents weekend hoodie 2"
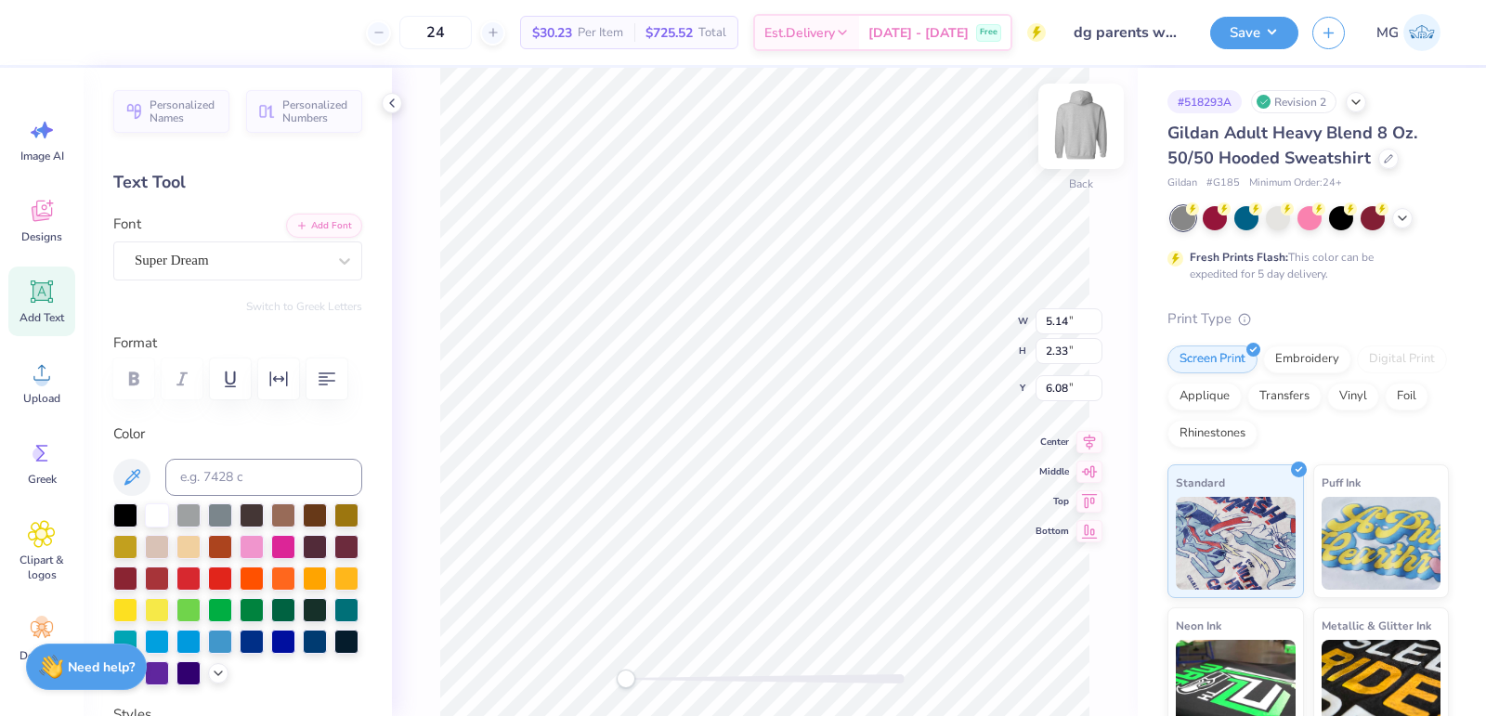
click at [1094, 130] on img at bounding box center [1081, 126] width 74 height 74
